Goal: Complete application form: Complete application form

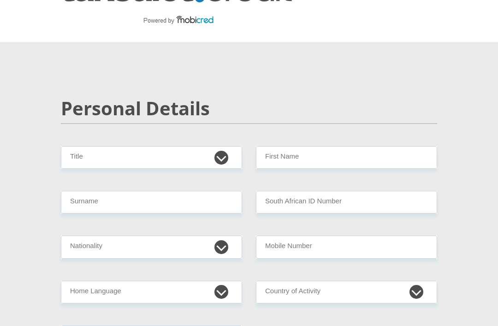
scroll to position [41, 0]
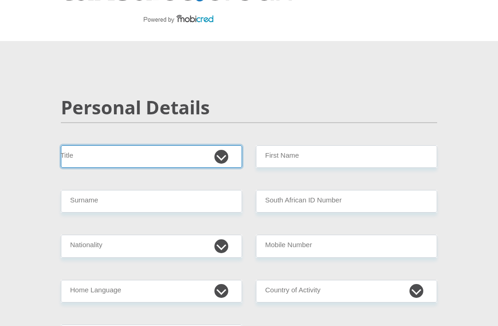
click at [77, 146] on select "Mr Ms Mrs Dr Other" at bounding box center [151, 156] width 181 height 23
select select "Ms"
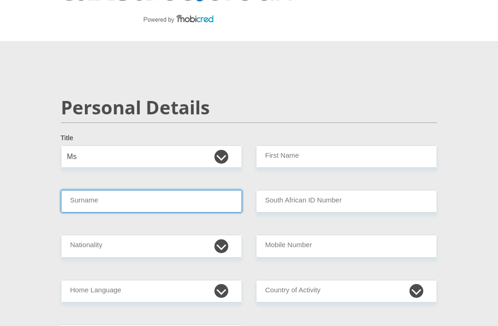
click at [82, 208] on input "Surname" at bounding box center [151, 201] width 181 height 23
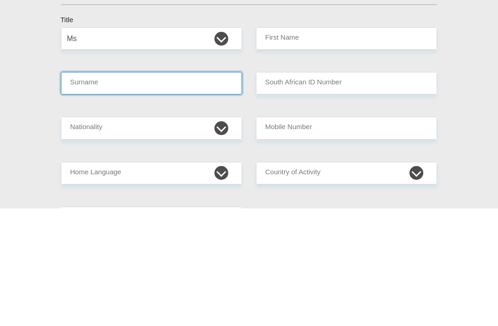
type input "Sitenda"
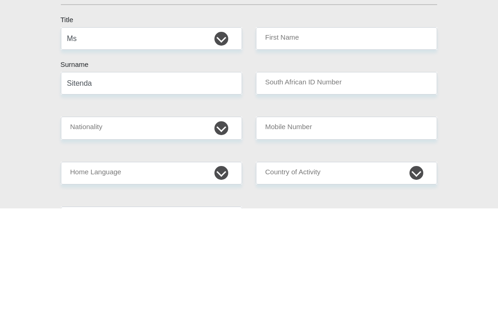
scroll to position [159, 0]
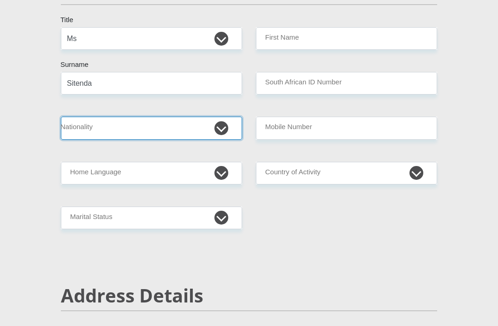
click at [76, 133] on select "South Africa Afghanistan Aland Islands Albania Algeria America Samoa American V…" at bounding box center [151, 128] width 181 height 23
select select "ZAF"
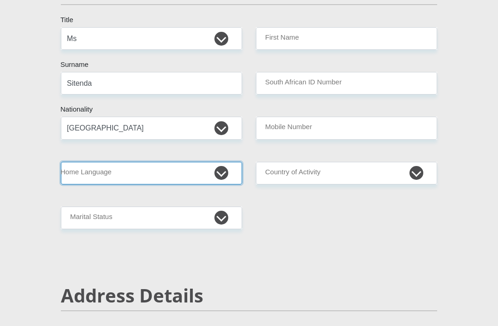
click at [82, 177] on select "Afrikaans English Sepedi South Ndebele Southern Sotho Swati Tsonga Tswana Venda…" at bounding box center [151, 173] width 181 height 23
select select "eng"
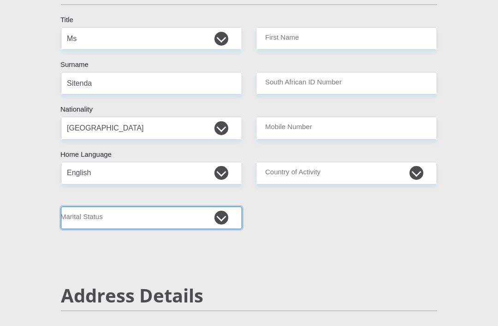
click at [88, 217] on select "Married ANC Single Divorced Widowed Married COP or Customary Law" at bounding box center [151, 217] width 181 height 23
select select "2"
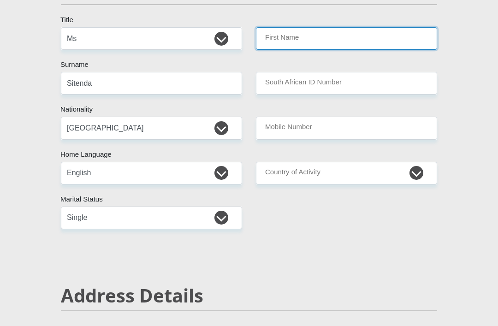
click at [355, 42] on input "First Name" at bounding box center [346, 38] width 181 height 23
type input "Anastazia"
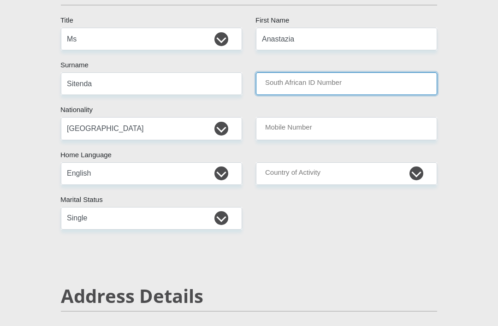
click at [342, 82] on input "South African ID Number" at bounding box center [346, 83] width 181 height 23
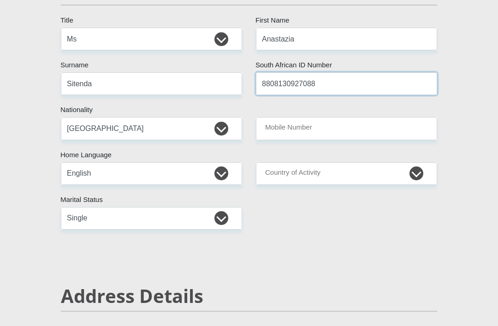
type input "8808130927088"
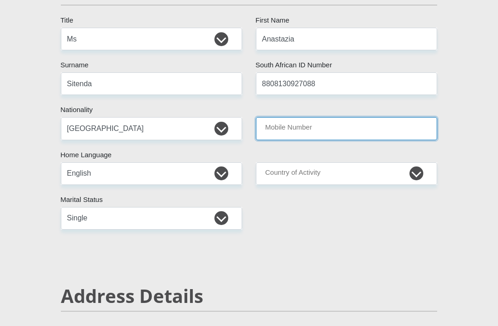
click at [357, 135] on input "Mobile Number" at bounding box center [346, 128] width 181 height 23
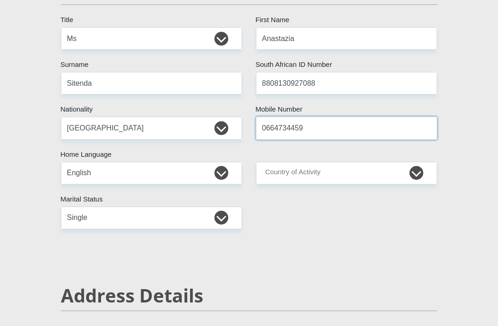
type input "0664734459"
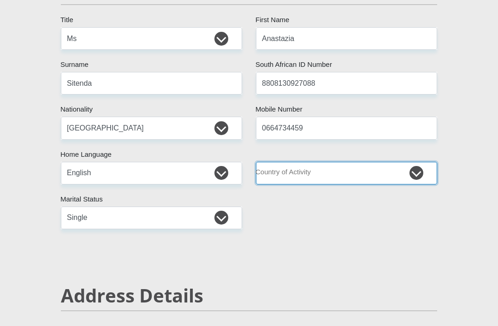
click at [363, 172] on select "South Africa Afghanistan Aland Islands Albania Algeria America Samoa American V…" at bounding box center [346, 173] width 181 height 23
select select "ZAF"
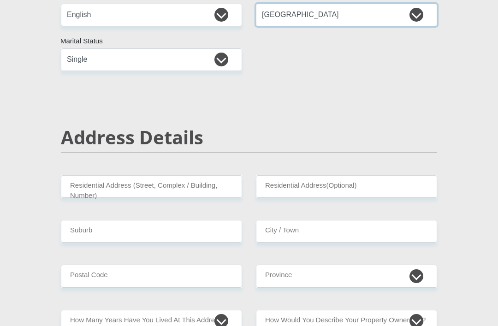
scroll to position [317, 0]
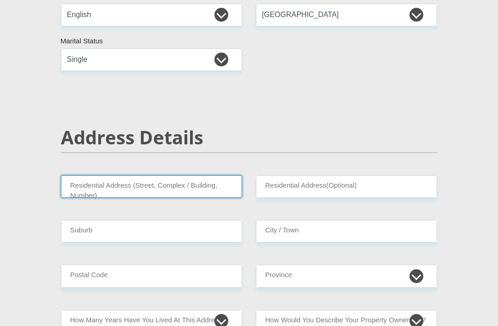
click at [212, 185] on input "Residential Address (Street, Complex / Building, Number)" at bounding box center [151, 186] width 181 height 23
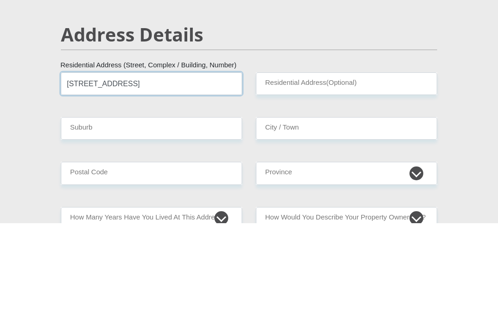
type input "959 Inchanga Road"
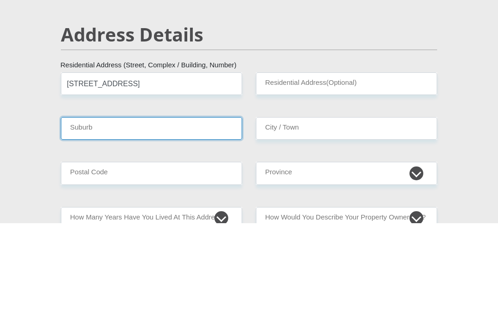
click at [200, 220] on input "Suburb" at bounding box center [151, 231] width 181 height 23
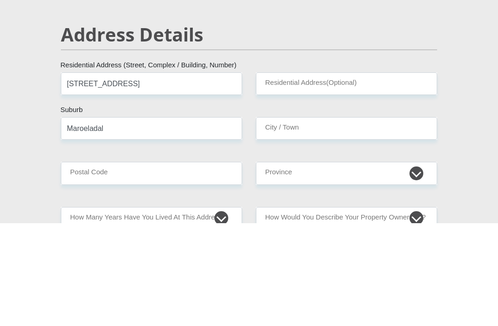
scroll to position [420, 0]
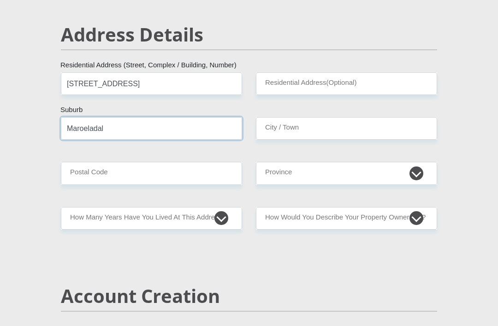
type input "Maroeladal"
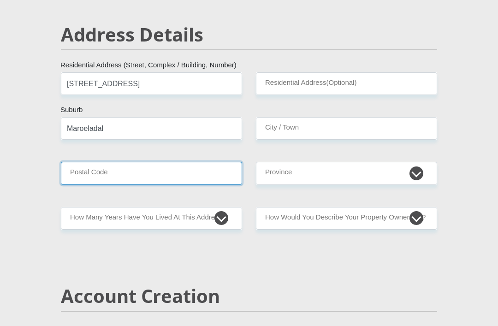
click at [206, 175] on input "Postal Code" at bounding box center [151, 173] width 181 height 23
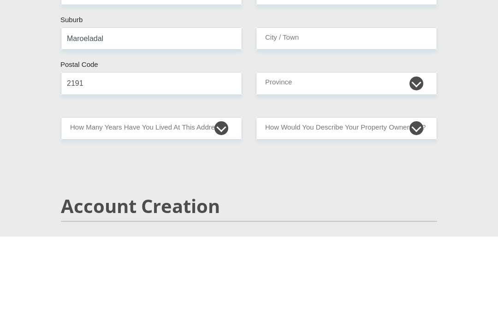
scroll to position [509, 0]
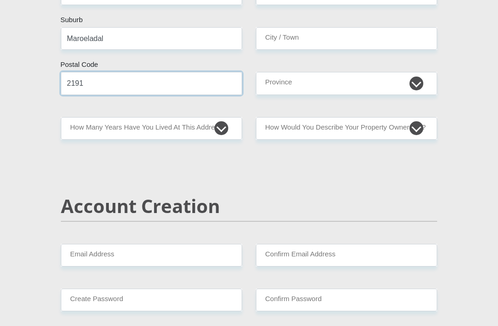
type input "2191"
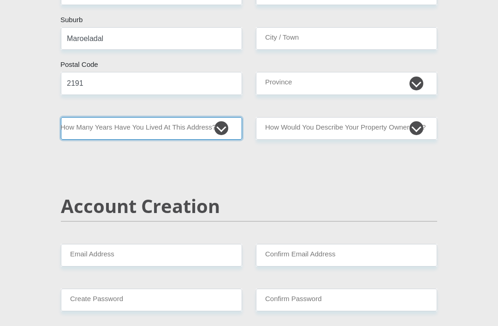
click at [188, 129] on select "less than 1 year 1-3 years 3-5 years 5+ years" at bounding box center [151, 128] width 181 height 23
select select "4"
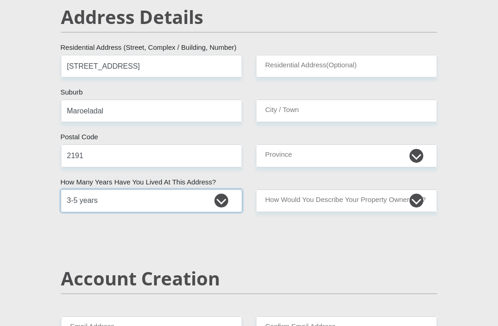
scroll to position [437, 0]
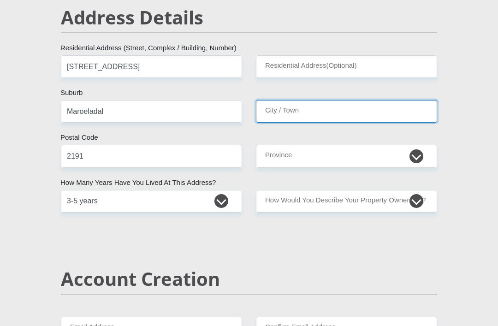
click at [318, 114] on input "City / Town" at bounding box center [346, 111] width 181 height 23
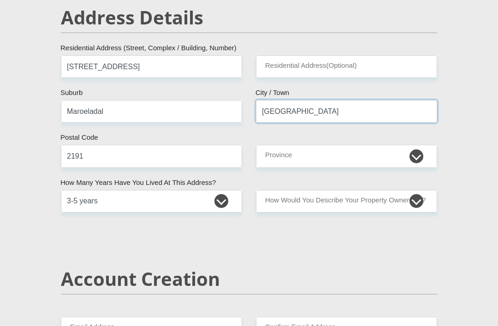
type input "Johannesburg"
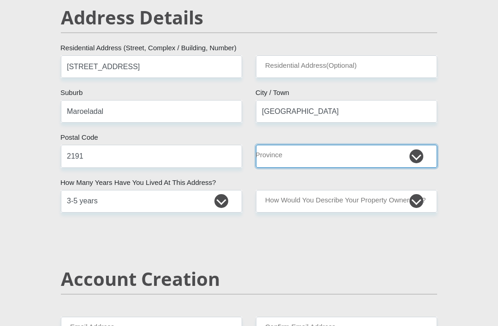
click at [315, 151] on select "Eastern Cape Free State Gauteng KwaZulu-Natal Limpopo Mpumalanga Northern Cape …" at bounding box center [346, 156] width 181 height 23
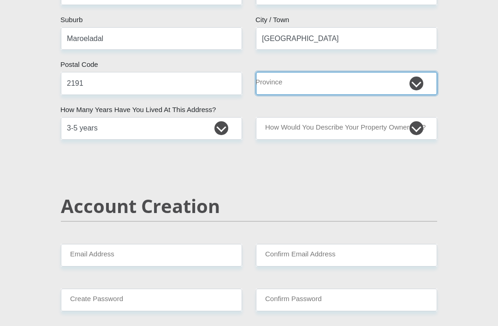
select select "Gauteng"
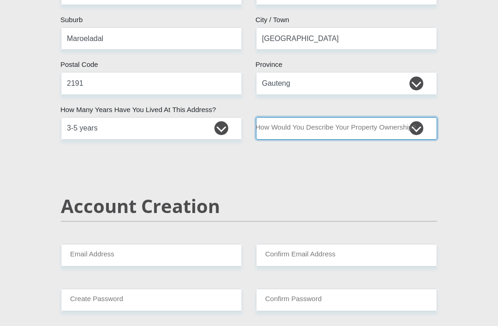
click at [368, 132] on select "Owned Rented Family Owned Company Dwelling" at bounding box center [346, 128] width 181 height 23
select select "Owned"
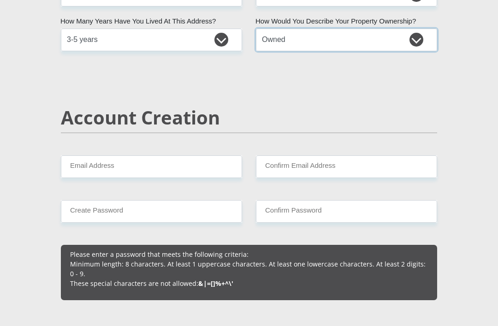
scroll to position [600, 0]
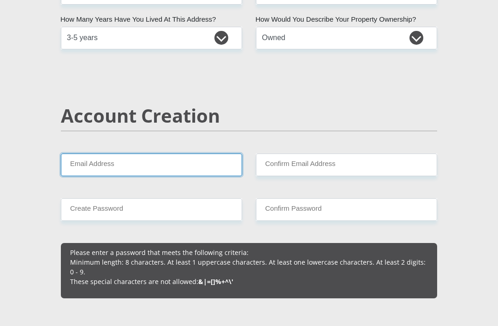
click at [70, 164] on input "Email Address" at bounding box center [151, 164] width 181 height 23
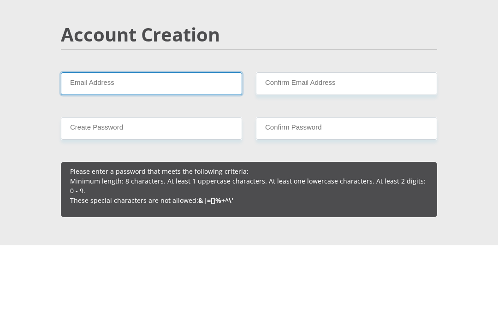
type input "asitenda@gmail.com"
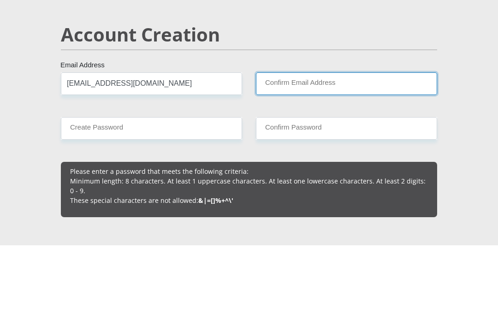
type input "asitenda@gmail.com"
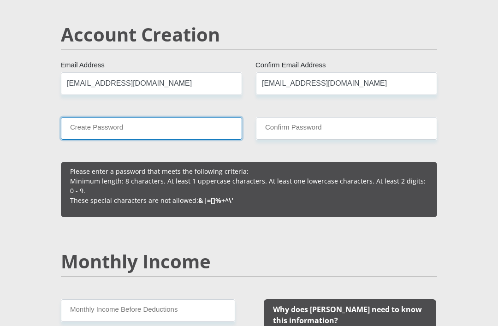
click at [201, 135] on input "Create Password" at bounding box center [151, 128] width 181 height 23
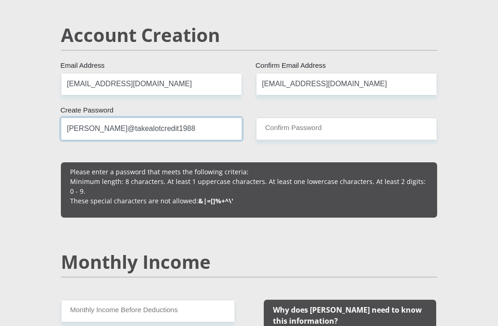
type input "Ana@takealotcredit1988"
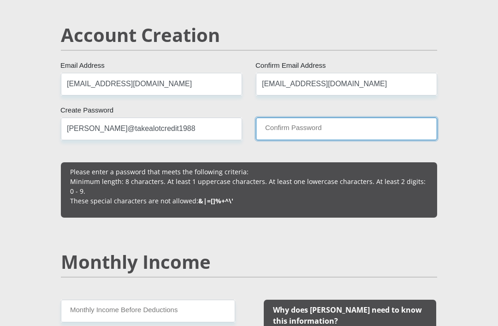
click at [319, 129] on input "Confirm Password" at bounding box center [346, 128] width 181 height 23
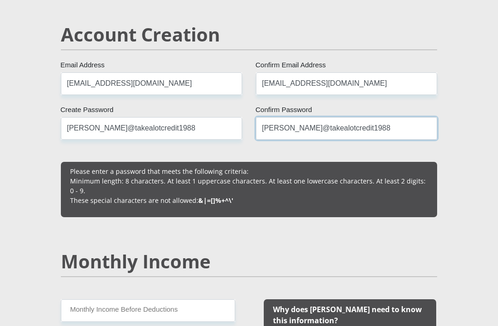
type input "Ana@takealotcredit1988"
click at [191, 129] on input "Ana@takealotcredit1988" at bounding box center [151, 128] width 181 height 23
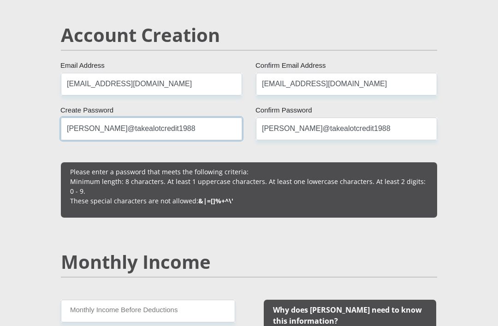
click at [89, 132] on input "Ana@takealotcredit1988" at bounding box center [151, 128] width 181 height 23
type input "Anatakealot1988"
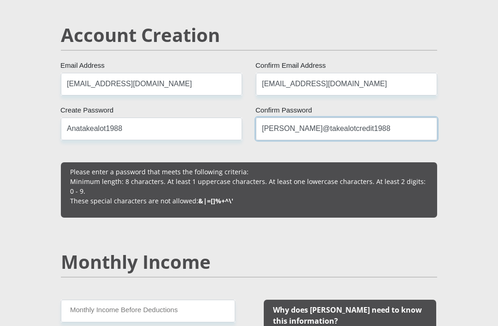
click at [370, 132] on input "Ana@takealotcredit1988" at bounding box center [346, 128] width 181 height 23
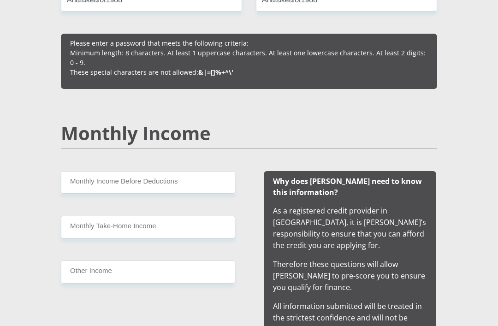
scroll to position [817, 0]
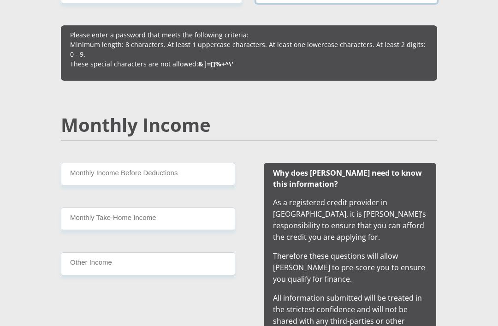
type input "Anatakealot1988"
click at [174, 172] on input "Monthly Income Before Deductions" at bounding box center [148, 174] width 174 height 23
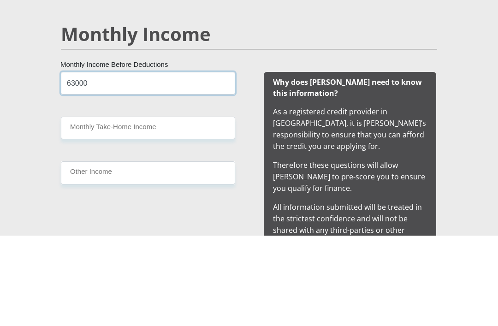
type input "63000"
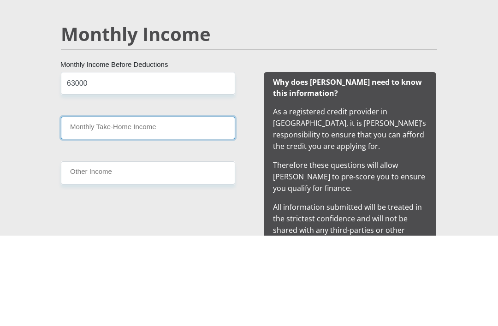
click at [175, 207] on input "Monthly Take-Home Income" at bounding box center [148, 218] width 174 height 23
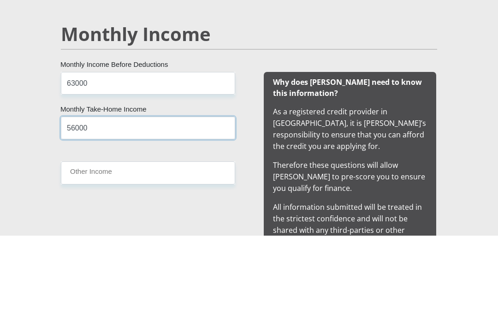
type input "56000"
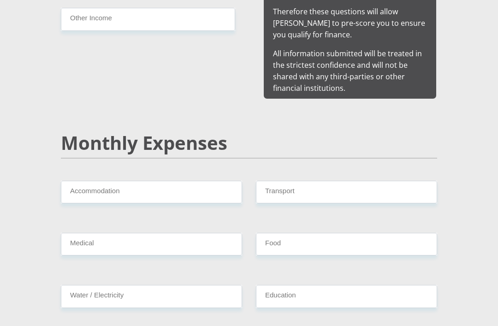
scroll to position [1061, 0]
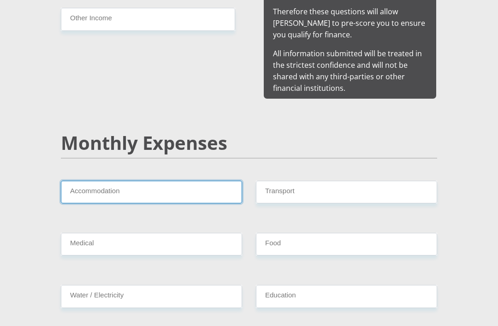
click at [74, 183] on input "Accommodation" at bounding box center [151, 192] width 181 height 23
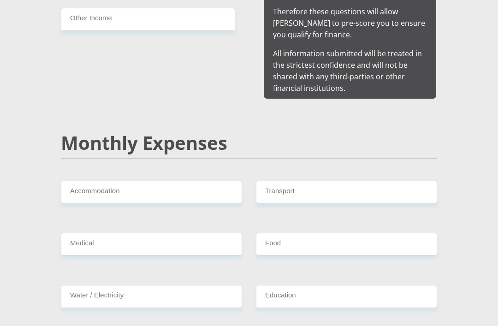
click at [279, 140] on h2 "Monthly Expenses" at bounding box center [249, 143] width 376 height 22
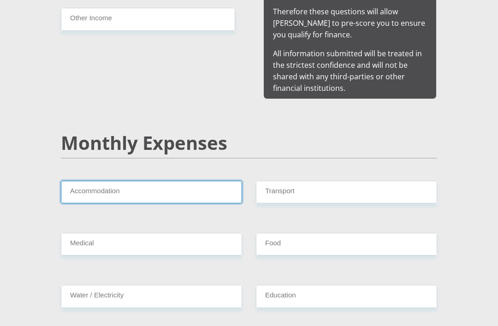
click at [196, 186] on input "Accommodation" at bounding box center [151, 192] width 181 height 23
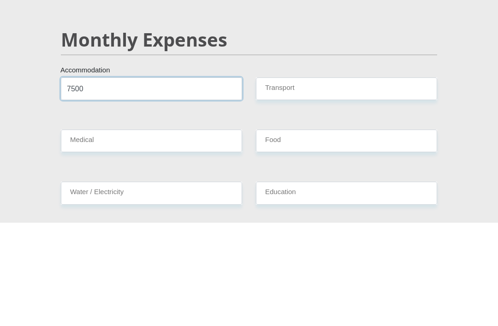
type input "7500"
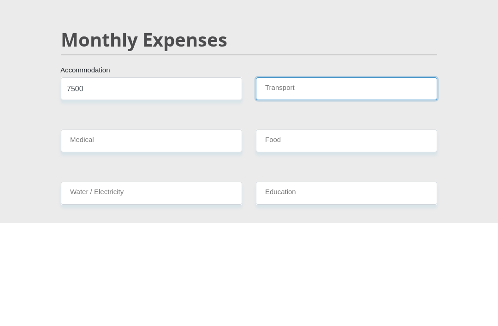
click at [328, 181] on input "Transport" at bounding box center [346, 192] width 181 height 23
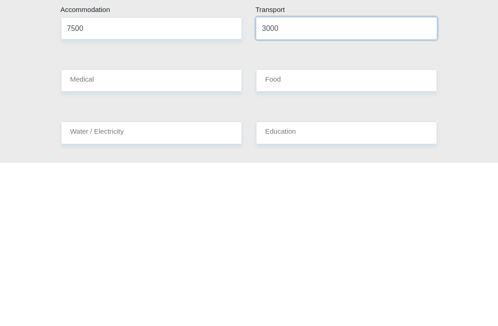
type input "3000"
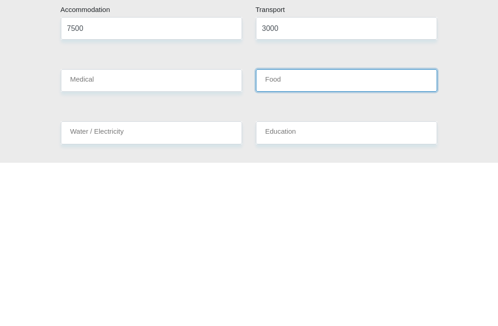
click at [326, 233] on input "Food" at bounding box center [346, 244] width 181 height 23
type input "3000"
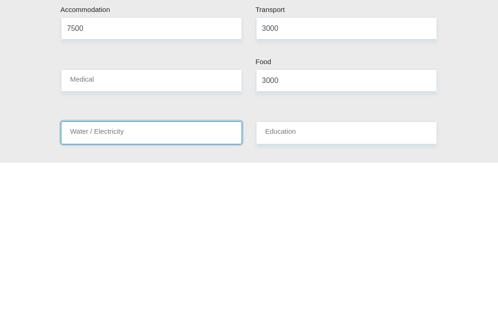
click at [83, 285] on input "Water / Electricity" at bounding box center [151, 296] width 181 height 23
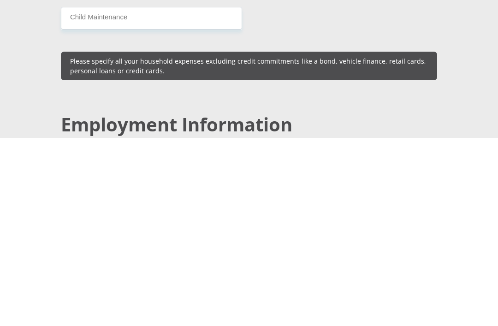
scroll to position [1392, 0]
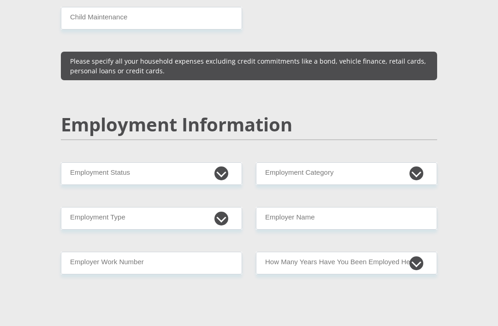
type input "2000"
click at [89, 168] on select "Permanent/Full-time Part-time/Casual Contract Worker Self-Employed Housewife Re…" at bounding box center [151, 173] width 181 height 23
select select "1"
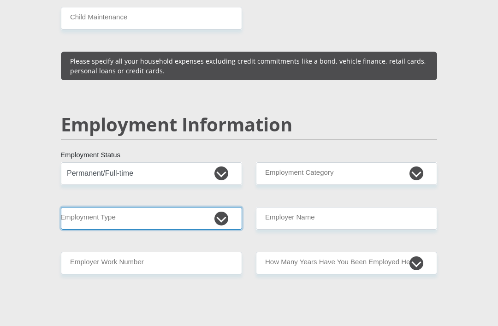
click at [184, 215] on select "College/Lecturer Craft Seller Creative Driver Executive Farmer Forces - Non Com…" at bounding box center [151, 218] width 181 height 23
select select "Manager"
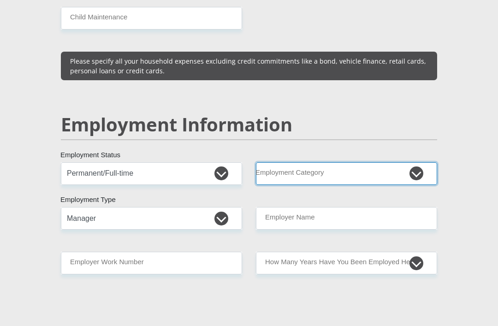
click at [343, 170] on select "AGRICULTURE ALCOHOL & TOBACCO CONSTRUCTION MATERIALS METALLURGY EQUIPMENT FOR R…" at bounding box center [346, 173] width 181 height 23
select select "30"
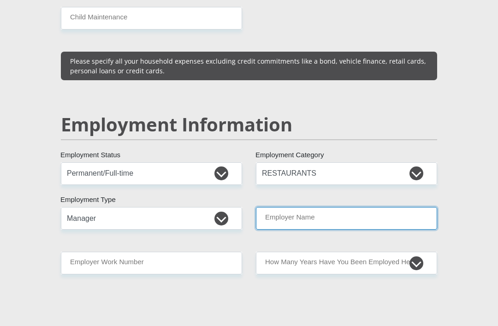
click at [397, 216] on input "Employer Name" at bounding box center [346, 218] width 181 height 23
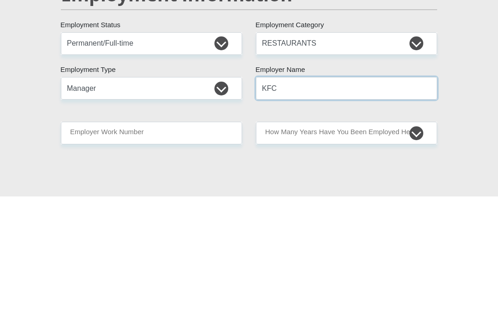
type input "KFC"
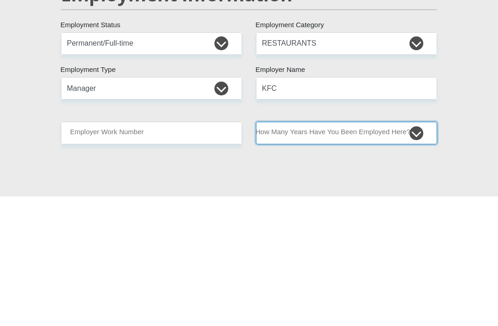
click at [377, 252] on select "less than 1 year 1-3 years 3-5 years 5+ years" at bounding box center [346, 263] width 181 height 23
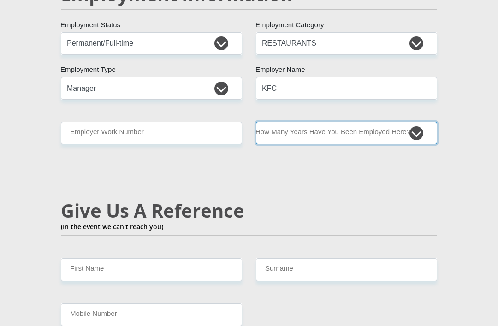
select select "24"
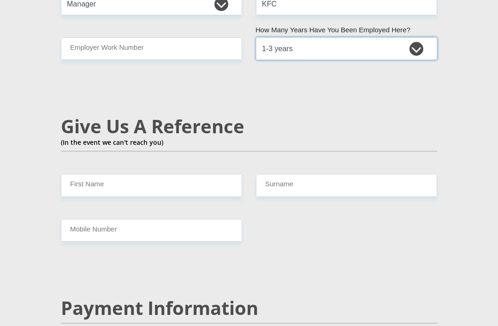
scroll to position [1619, 0]
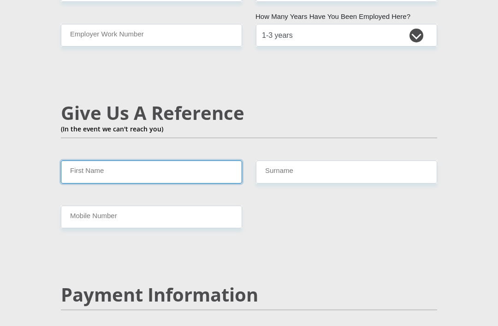
click at [185, 165] on input "First Name" at bounding box center [151, 171] width 181 height 23
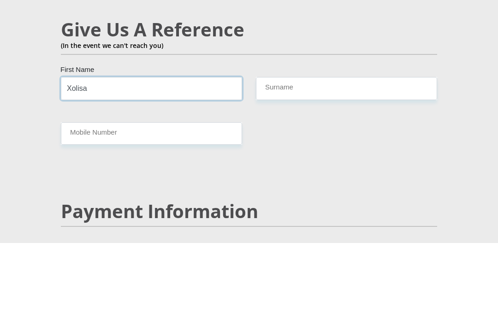
type input "Xolisa"
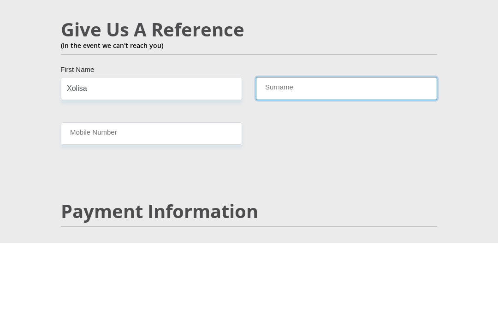
click at [316, 160] on input "Surname" at bounding box center [346, 171] width 181 height 23
type input "Manzana"
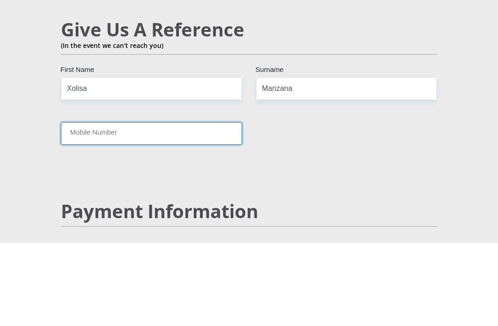
click at [190, 205] on input "Mobile Number" at bounding box center [151, 216] width 181 height 23
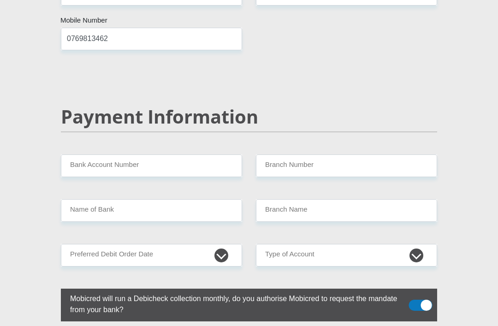
scroll to position [1799, 0]
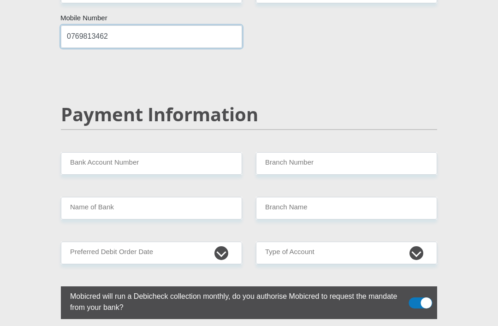
type input "0769813462"
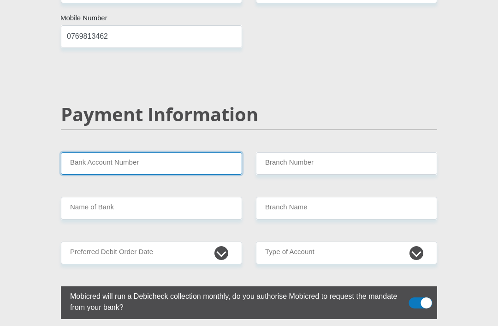
click at [74, 154] on input "Bank Account Number" at bounding box center [151, 163] width 181 height 23
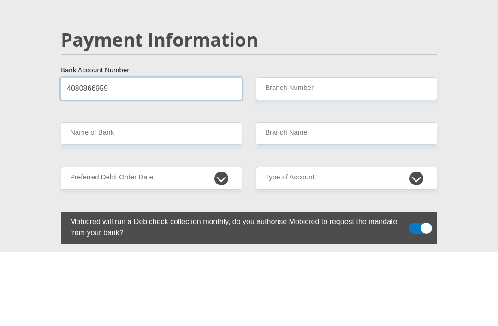
type input "4080866959"
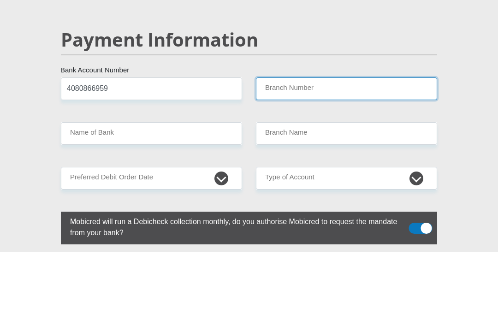
click at [329, 152] on input "Branch Number" at bounding box center [346, 163] width 181 height 23
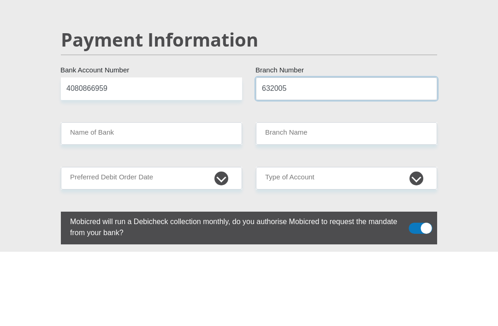
type input "632005"
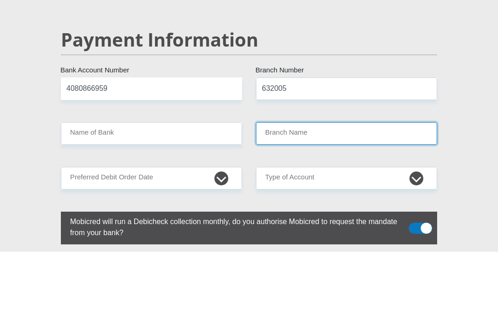
click at [318, 197] on input "Branch Name" at bounding box center [346, 208] width 181 height 23
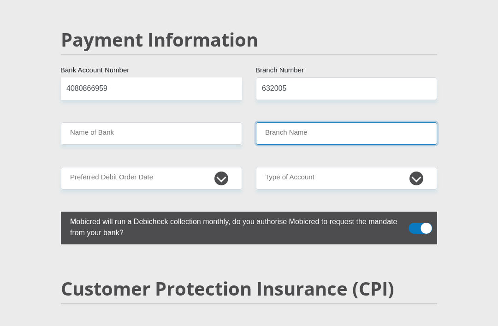
type input "ABSA BANK"
type input "ABSA ELECTRONIC SETTLEMENT CNT"
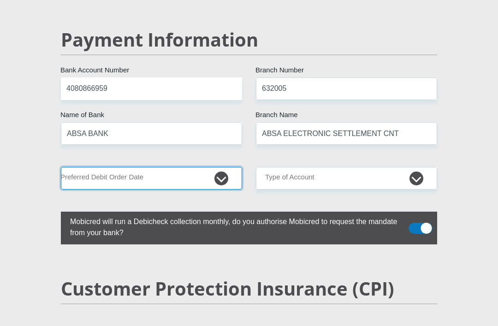
click at [85, 174] on select "1st 2nd 3rd 4th 5th 7th 18th 19th 20th 21st 22nd 23rd 24th 25th 26th 27th 28th …" at bounding box center [151, 178] width 181 height 23
select select "25"
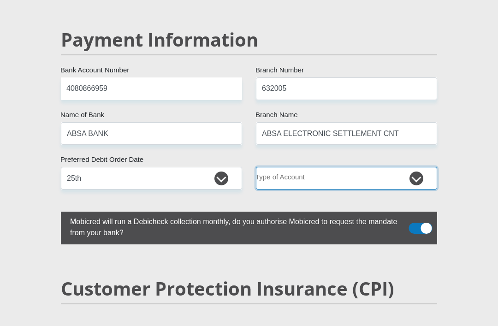
click at [350, 180] on select "Cheque Savings" at bounding box center [346, 178] width 181 height 23
select select "CUR"
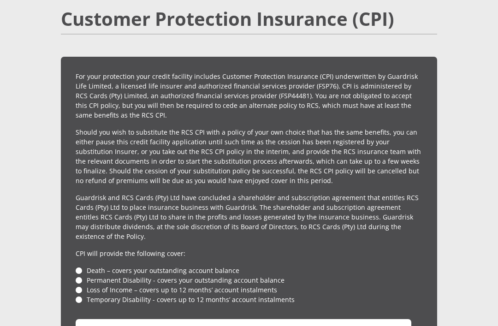
scroll to position [2147, 0]
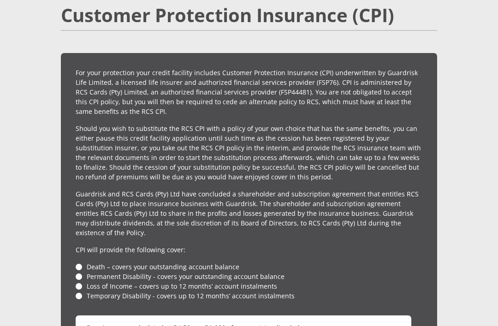
click at [83, 262] on li "Death – covers your outstanding account balance" at bounding box center [249, 267] width 346 height 10
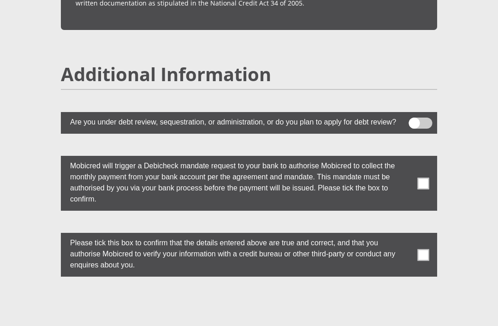
scroll to position [2589, 0]
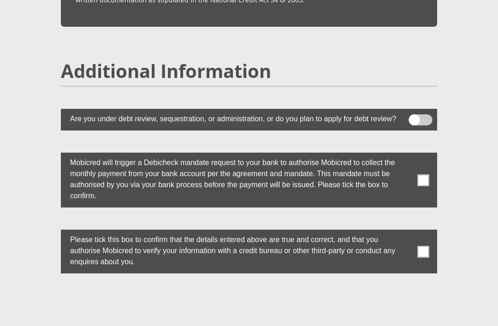
click at [427, 185] on span at bounding box center [423, 180] width 12 height 12
click at [409, 155] on input "checkbox" at bounding box center [409, 155] width 0 height 0
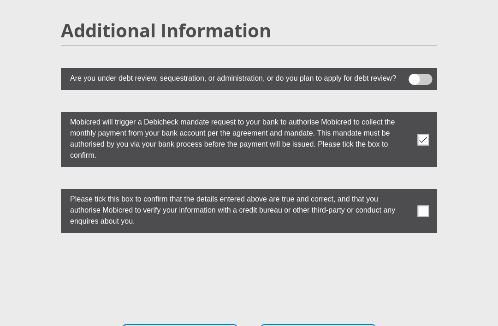
scroll to position [2630, 0]
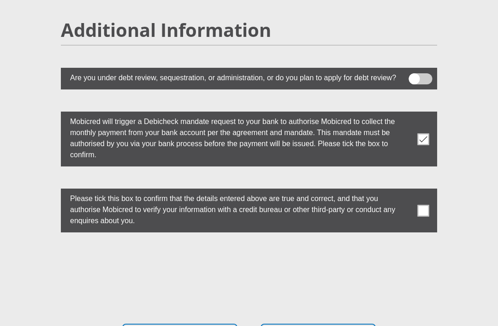
click at [419, 216] on span at bounding box center [423, 211] width 12 height 12
click at [409, 191] on input "checkbox" at bounding box center [409, 191] width 0 height 0
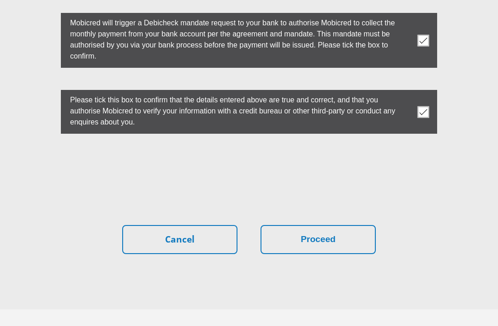
scroll to position [2729, 0]
click at [337, 247] on button "Proceed" at bounding box center [317, 239] width 115 height 29
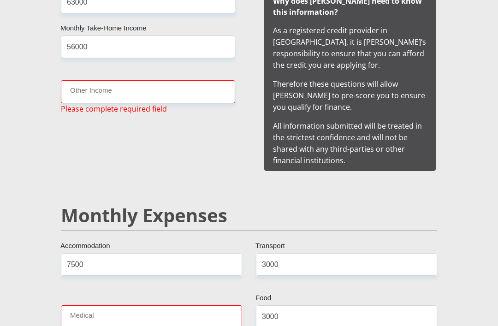
scroll to position [954, 0]
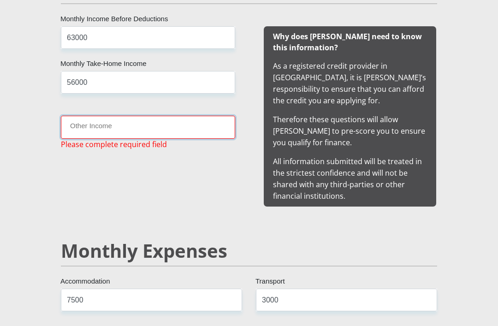
click at [189, 130] on input "Other Income" at bounding box center [148, 127] width 174 height 23
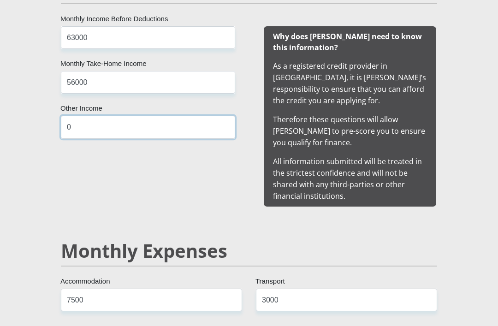
type input "0"
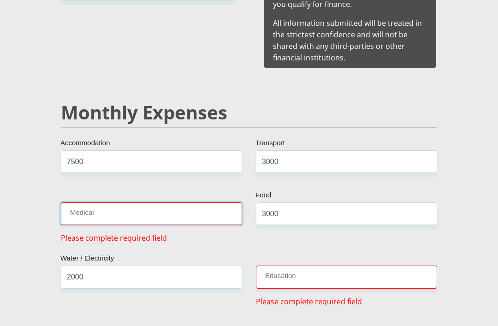
click at [76, 205] on input "Medical" at bounding box center [151, 213] width 181 height 23
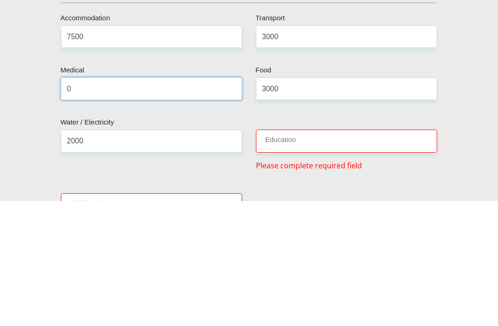
type input "0"
click at [398, 255] on input "Education" at bounding box center [346, 266] width 181 height 23
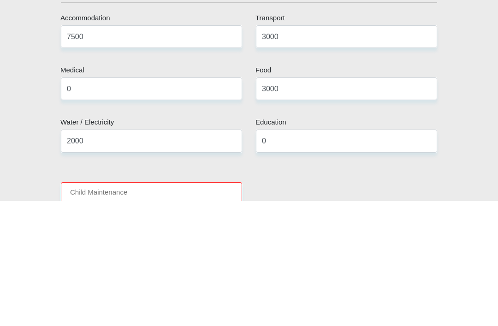
scroll to position [1217, 0]
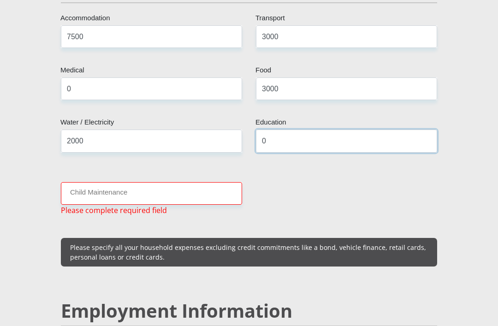
type input "0"
click at [84, 192] on input "Child Maintenance" at bounding box center [151, 193] width 181 height 23
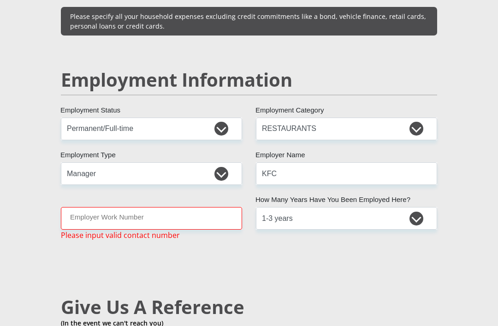
scroll to position [1437, 0]
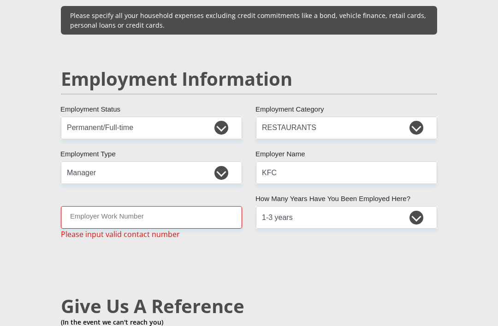
type input "0"
click at [76, 210] on input "Employer Work Number" at bounding box center [151, 217] width 181 height 23
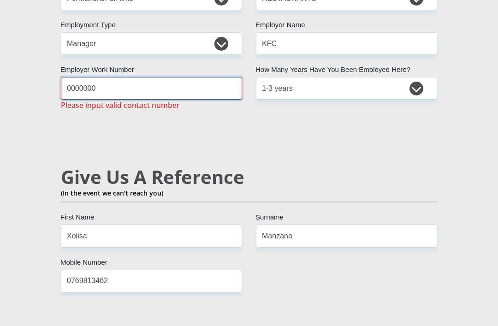
click at [212, 91] on input "0000000" at bounding box center [151, 88] width 181 height 23
type input "0"
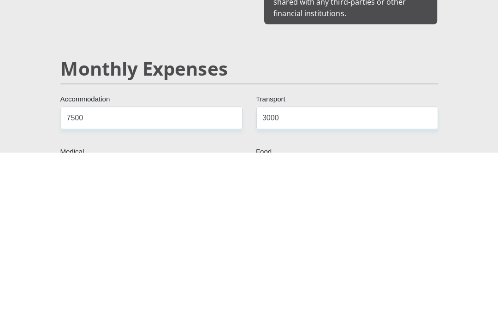
scroll to position [948, 0]
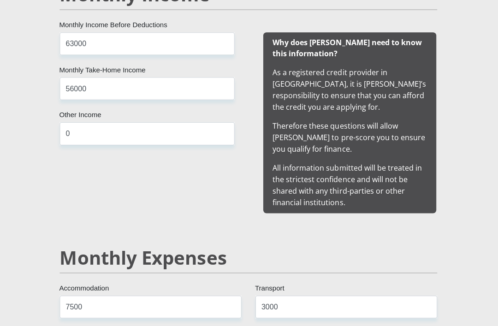
type input "1856"
click at [159, 86] on input "56000" at bounding box center [148, 88] width 174 height 23
type input "58600"
click at [130, 44] on input "63000" at bounding box center [148, 43] width 174 height 23
type input "6"
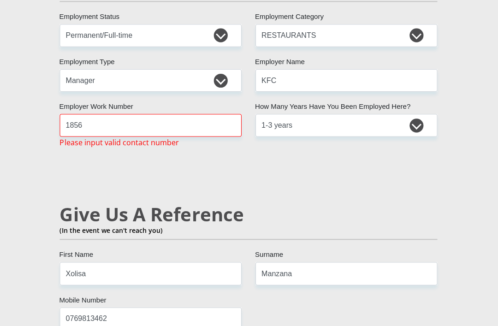
scroll to position [1531, 0]
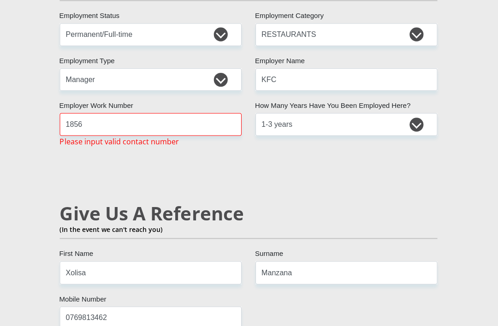
type input "72000"
click at [183, 120] on input "1856" at bounding box center [151, 123] width 181 height 23
type input "1"
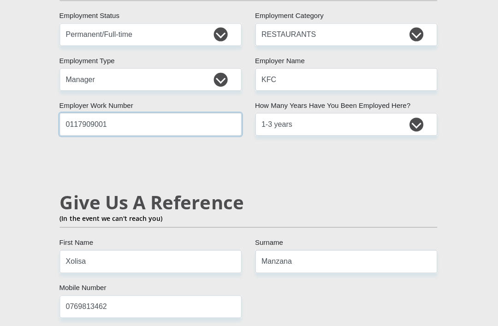
type input "0117909001"
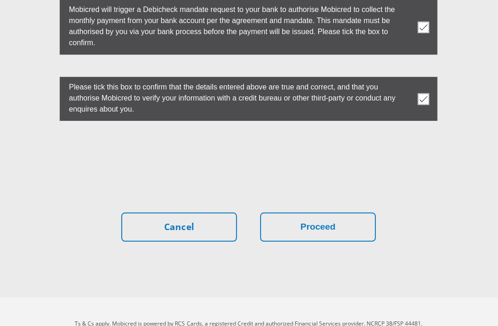
scroll to position [2741, 0]
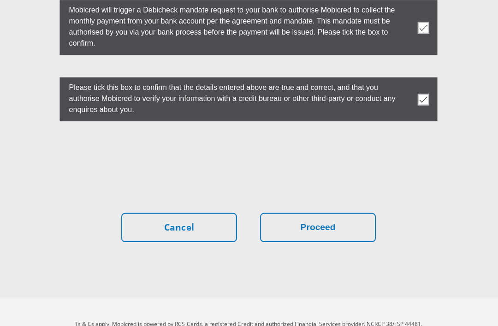
click at [340, 234] on button "Proceed" at bounding box center [317, 226] width 115 height 29
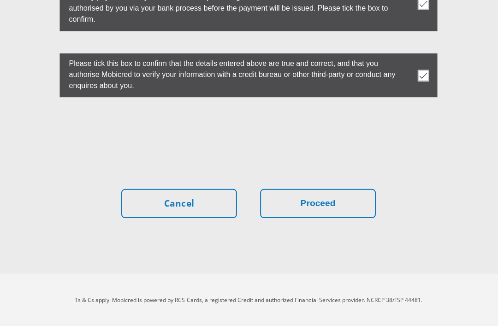
click at [336, 203] on button "Proceed" at bounding box center [317, 203] width 115 height 29
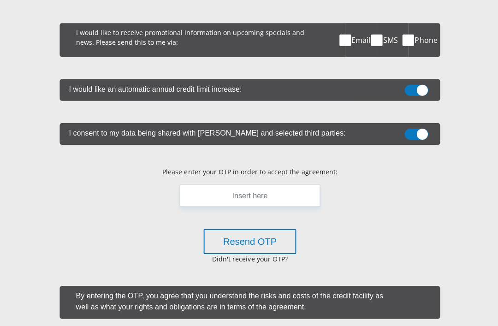
scroll to position [243, 0]
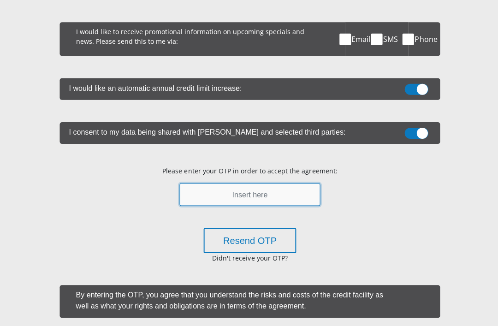
click at [275, 192] on input "text" at bounding box center [249, 193] width 141 height 23
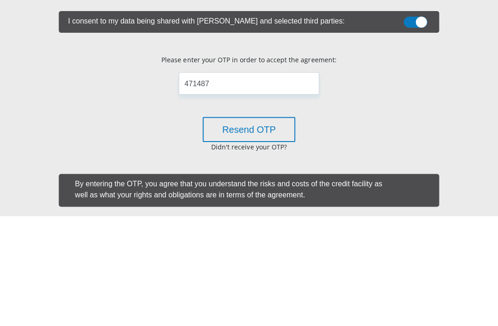
scroll to position [342, 0]
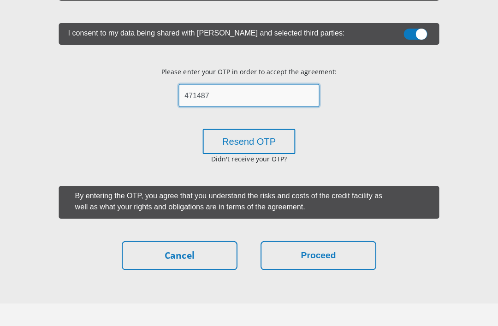
type input "471487"
click at [342, 252] on button "Proceed" at bounding box center [317, 254] width 115 height 29
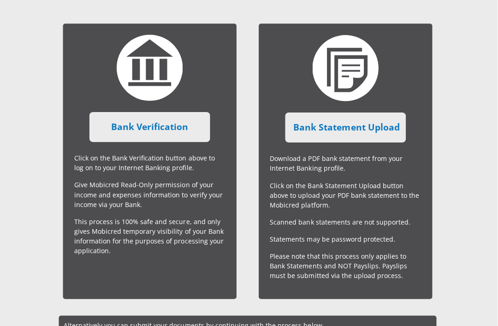
scroll to position [246, 0]
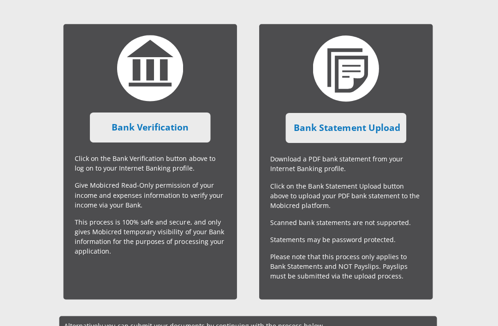
click at [117, 122] on link "Bank Verification" at bounding box center [151, 127] width 121 height 30
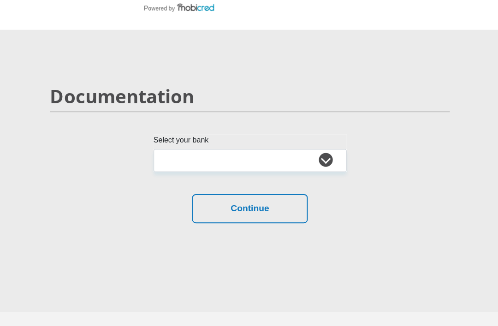
scroll to position [55, 0]
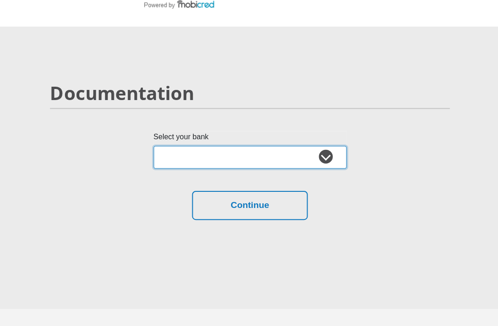
click at [291, 147] on select "Absa Capitec Bank Discovery Bank First National Bank Nedbank Standard Bank Tyme…" at bounding box center [249, 157] width 192 height 23
select select "{"id":"5","title":"Absa","institution":"Absa","alias":"absa","country":"ZA","br…"
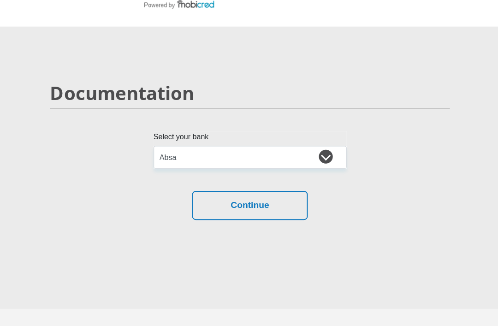
click at [283, 205] on button "Continue" at bounding box center [248, 204] width 115 height 29
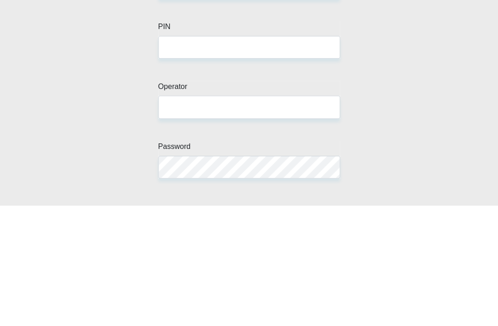
scroll to position [89, 0]
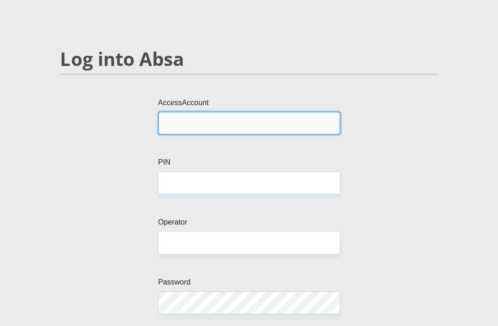
click at [288, 126] on input "AccessAccount" at bounding box center [248, 122] width 181 height 23
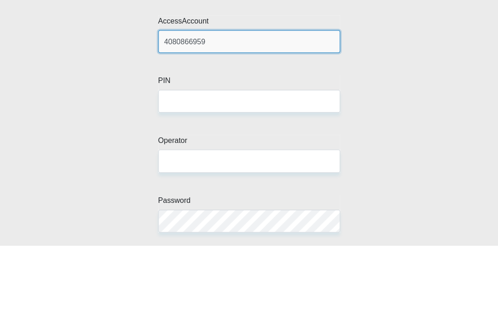
type input "4080866959"
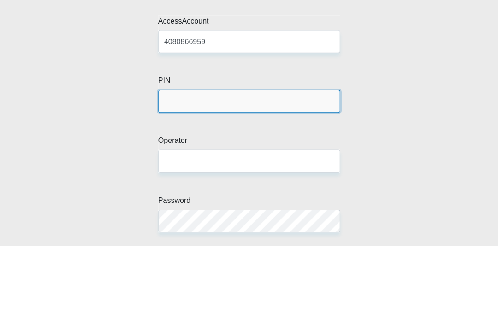
click at [274, 171] on input "PIN" at bounding box center [248, 182] width 181 height 23
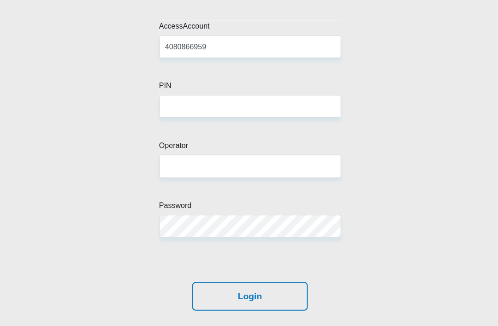
scroll to position [164, 0]
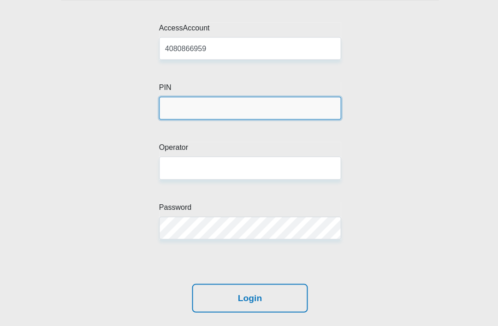
click at [286, 104] on input "PIN" at bounding box center [248, 108] width 181 height 23
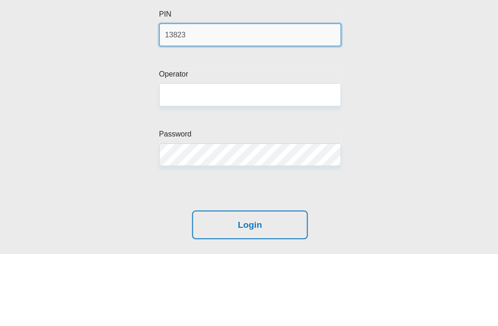
type input "13823"
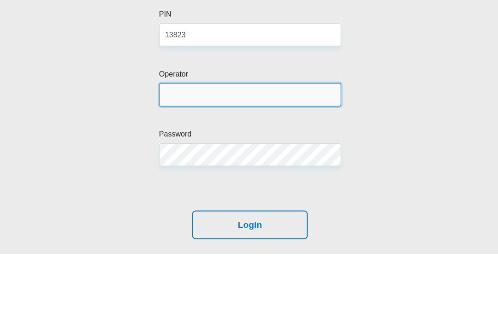
click at [286, 156] on input "Operator" at bounding box center [248, 167] width 181 height 23
type input "Anastazia Sitenda"
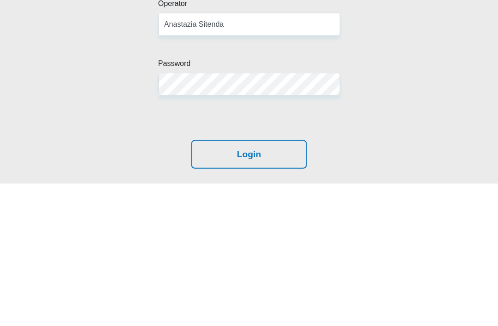
scroll to position [228, 0]
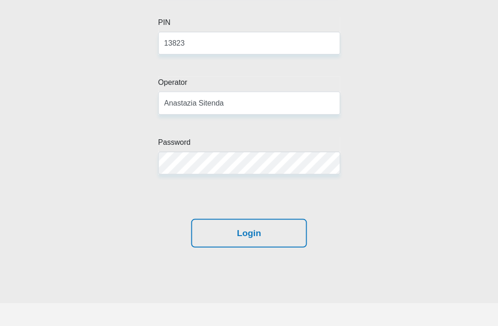
click at [291, 229] on button "Login" at bounding box center [248, 232] width 115 height 29
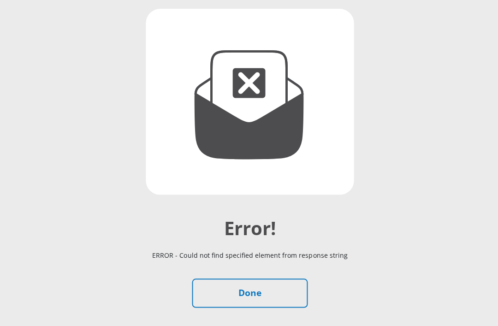
scroll to position [128, 0]
click at [284, 292] on link "Done" at bounding box center [248, 292] width 115 height 29
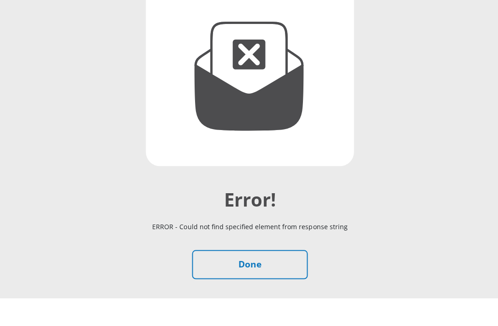
scroll to position [157, 0]
